Goal: Find specific page/section: Find specific page/section

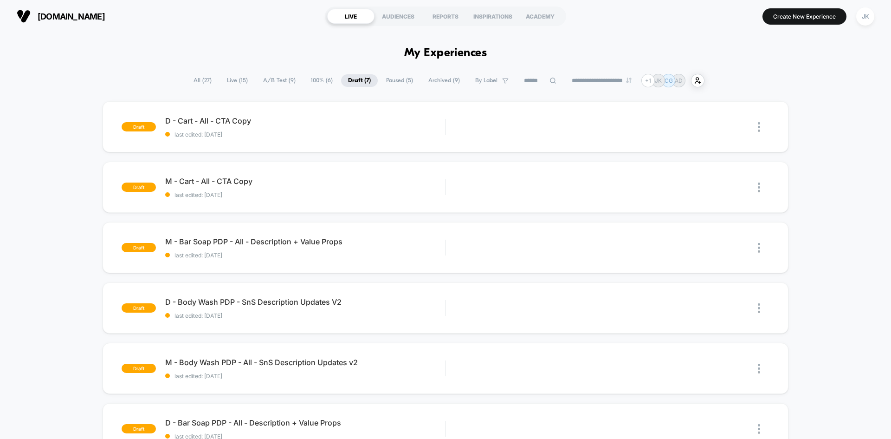
click at [390, 79] on span "Paused ( 5 )" at bounding box center [399, 80] width 41 height 13
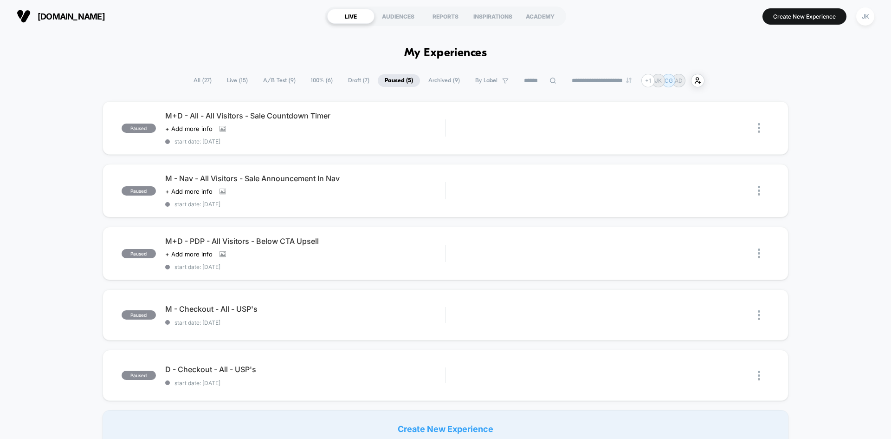
click at [350, 78] on span "Draft ( 7 )" at bounding box center [358, 80] width 35 height 13
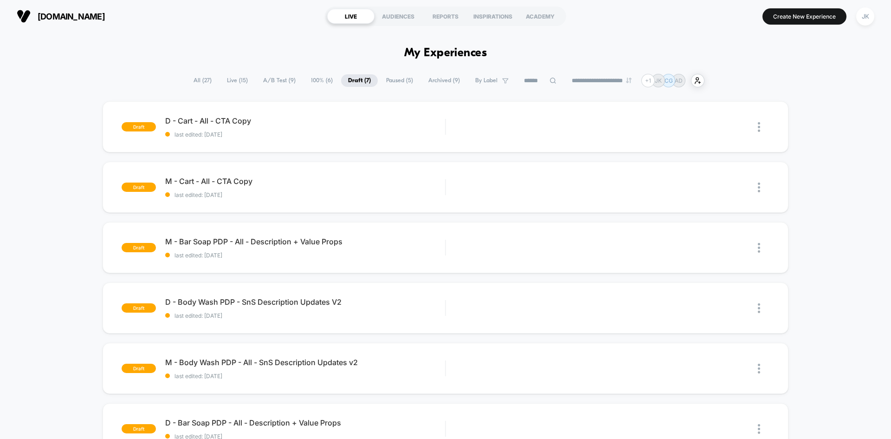
click at [429, 80] on span "Archived ( 9 )" at bounding box center [443, 80] width 45 height 13
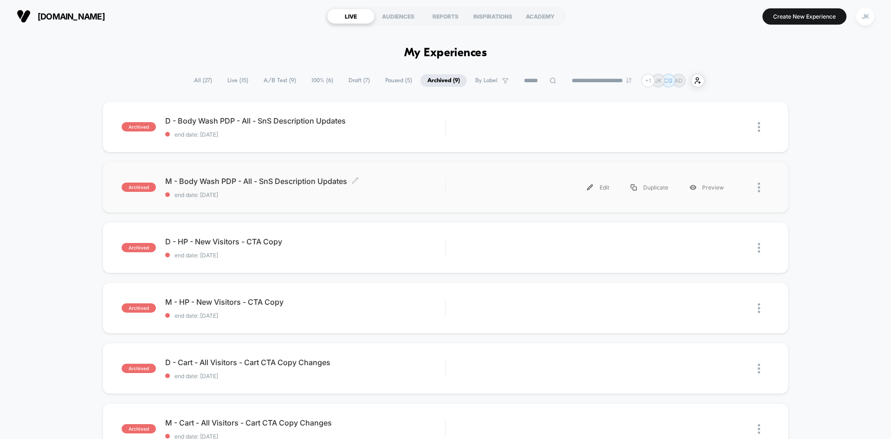
click at [298, 181] on span "M - Body Wash PDP - All - SnS Description Updates Click to edit experience deta…" at bounding box center [305, 180] width 280 height 9
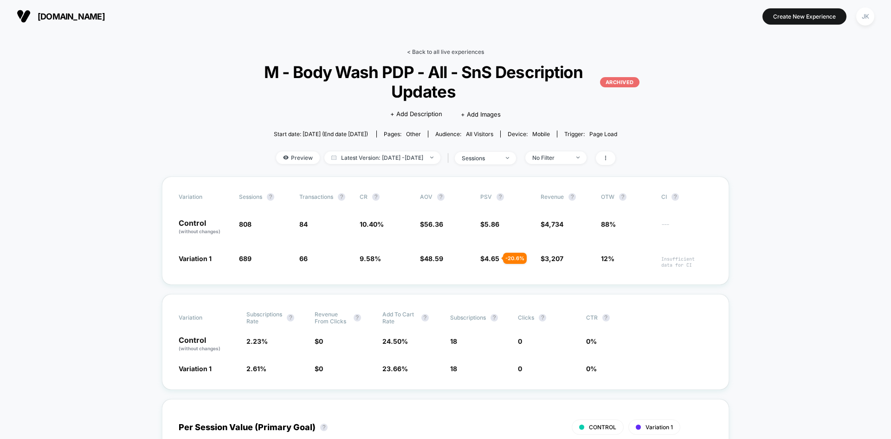
click at [436, 50] on link "< Back to all live experiences" at bounding box center [445, 51] width 77 height 7
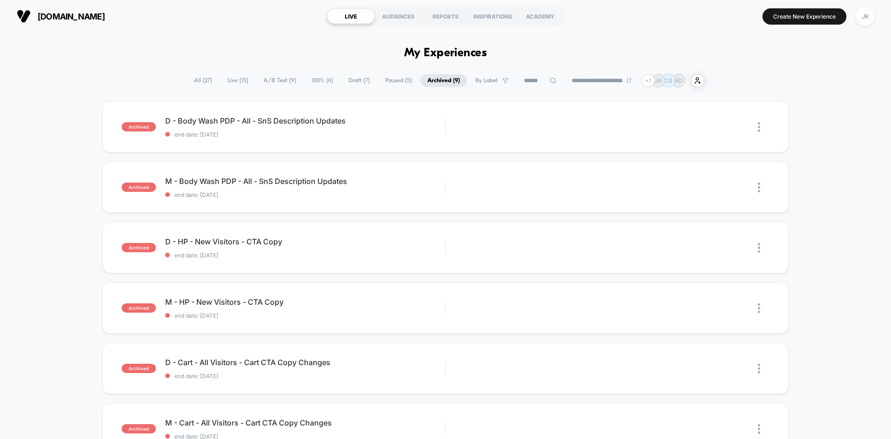
click at [393, 79] on span "Paused ( 5 )" at bounding box center [398, 80] width 41 height 13
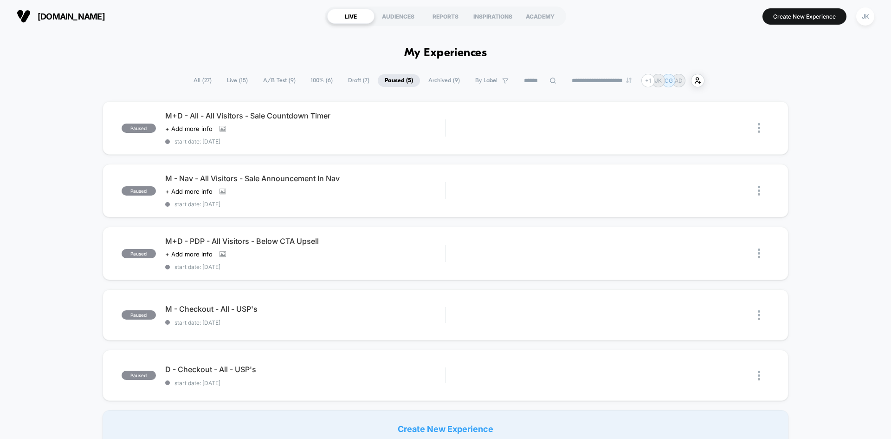
click at [353, 79] on span "Draft ( 7 )" at bounding box center [358, 80] width 35 height 13
